Goal: Navigation & Orientation: Find specific page/section

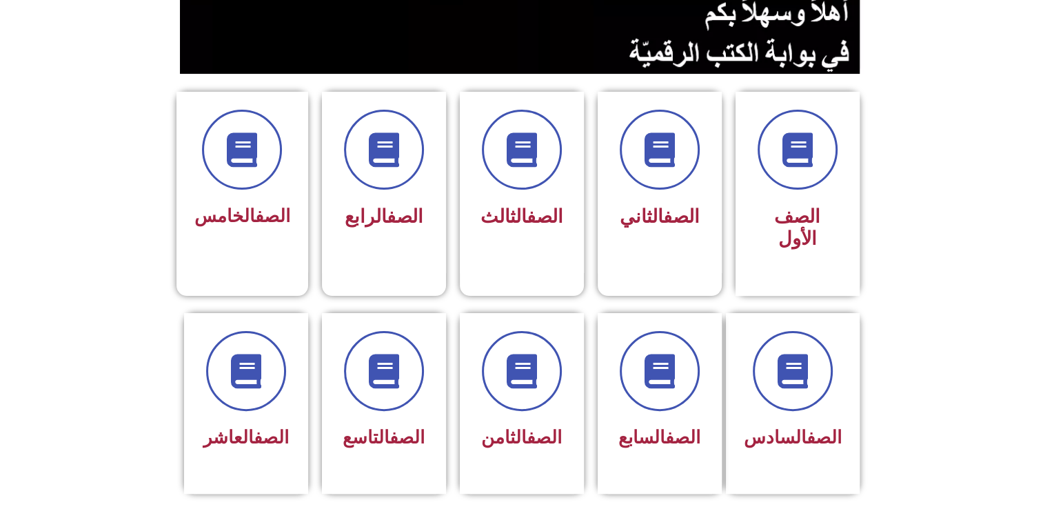
scroll to position [315, 0]
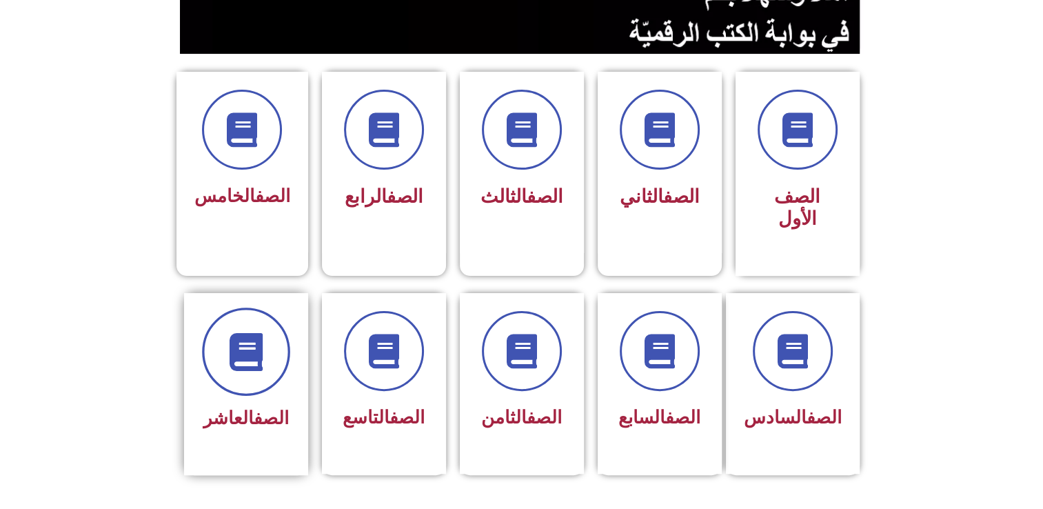
click at [251, 361] on span at bounding box center [246, 352] width 88 height 88
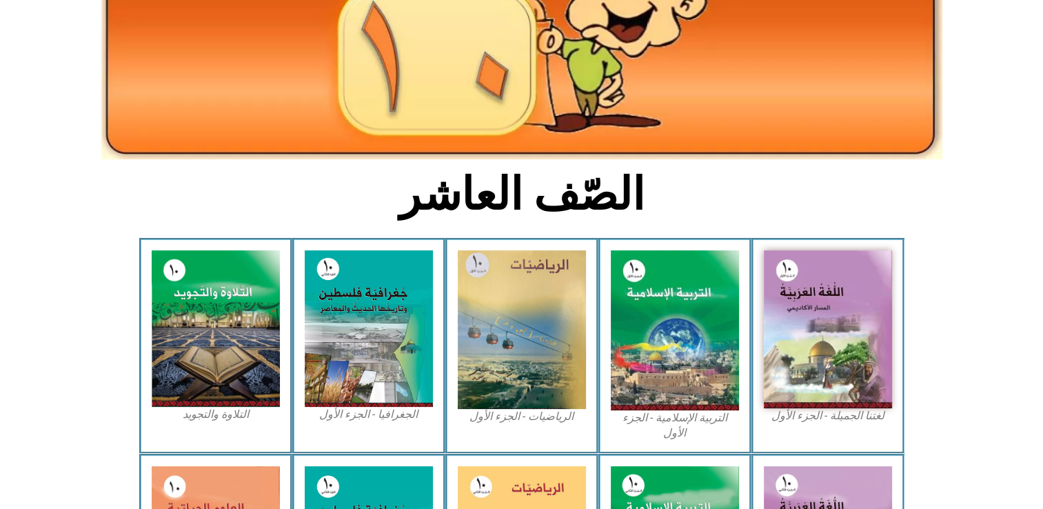
scroll to position [256, 0]
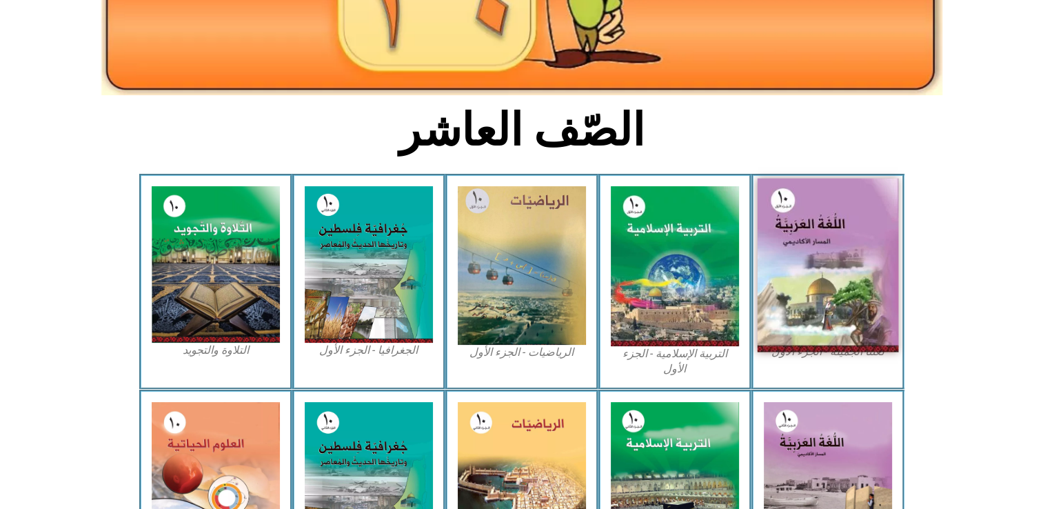
click at [810, 305] on img at bounding box center [827, 266] width 141 height 174
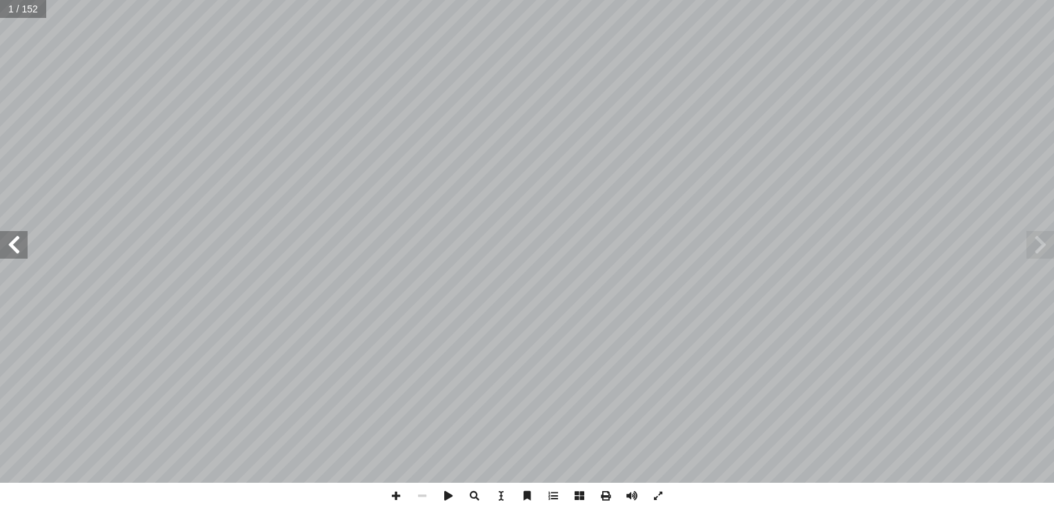
click at [10, 253] on span at bounding box center [14, 245] width 28 height 28
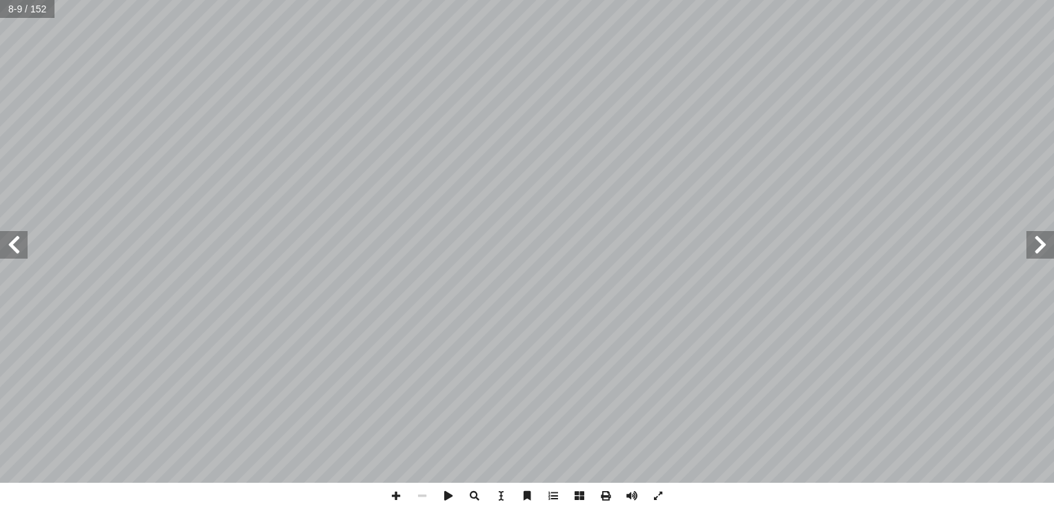
click at [10, 253] on span at bounding box center [14, 245] width 28 height 28
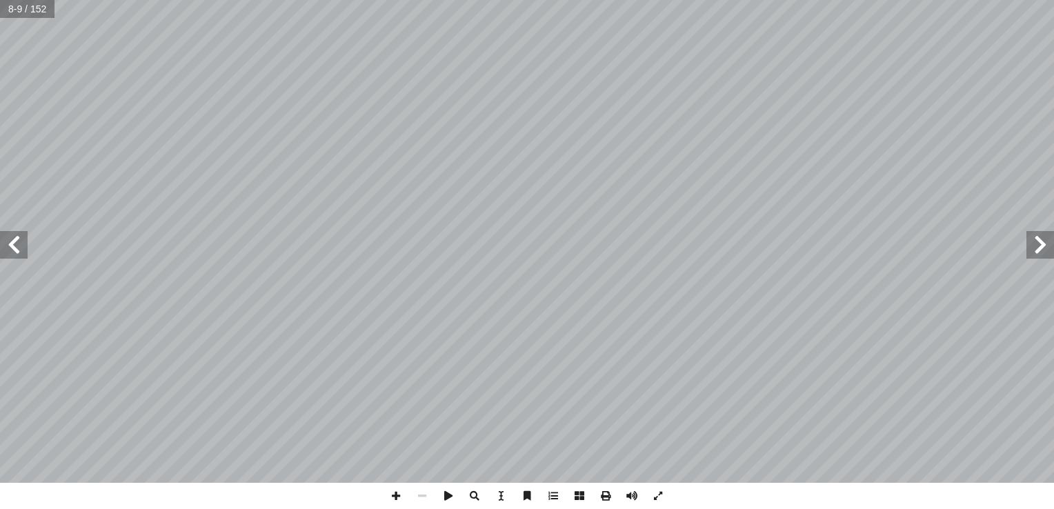
click at [10, 253] on span at bounding box center [14, 245] width 28 height 28
click at [1045, 241] on span at bounding box center [1040, 245] width 28 height 28
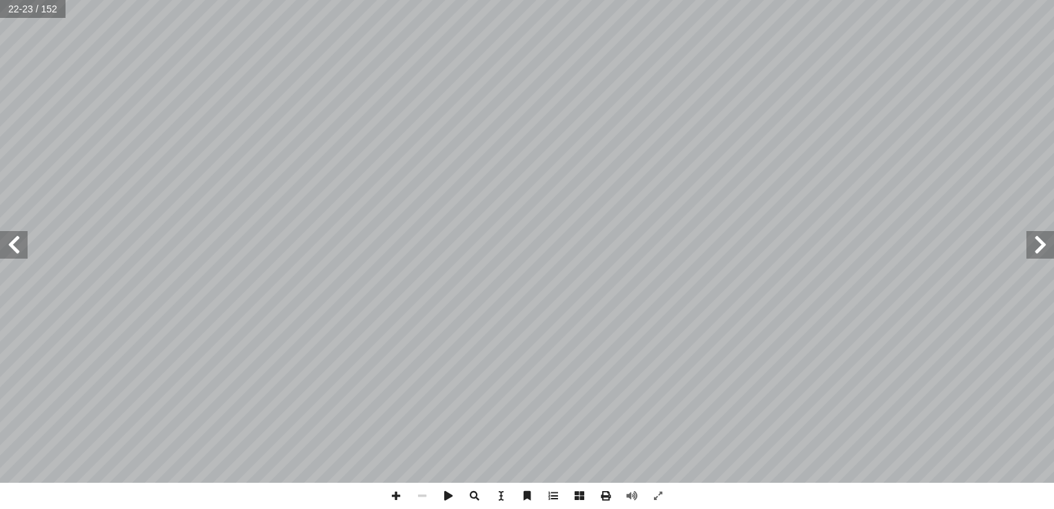
click at [17, 248] on span at bounding box center [14, 245] width 28 height 28
click at [1037, 252] on span at bounding box center [1040, 245] width 28 height 28
click at [394, 496] on span at bounding box center [396, 496] width 26 height 26
click at [425, 492] on span at bounding box center [422, 496] width 26 height 26
